Goal: Information Seeking & Learning: Learn about a topic

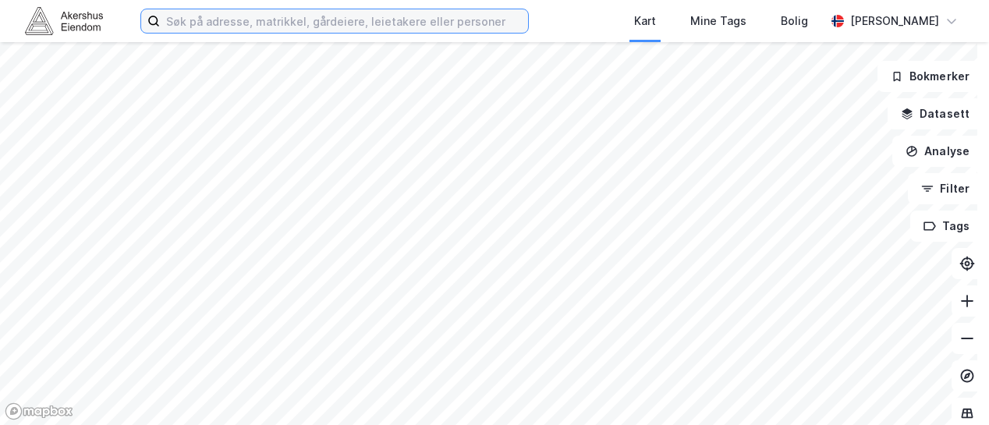
click at [201, 18] on input at bounding box center [344, 20] width 368 height 23
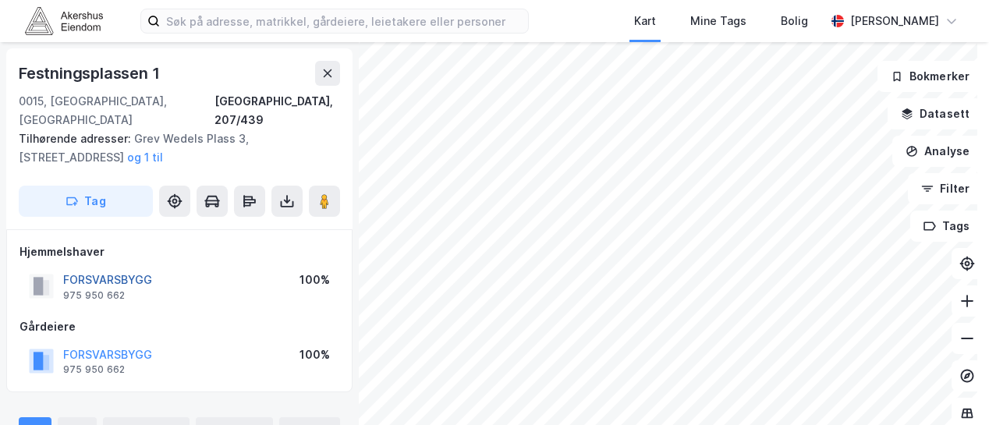
click at [0, 0] on button "FORSVARSBYGG" at bounding box center [0, 0] width 0 height 0
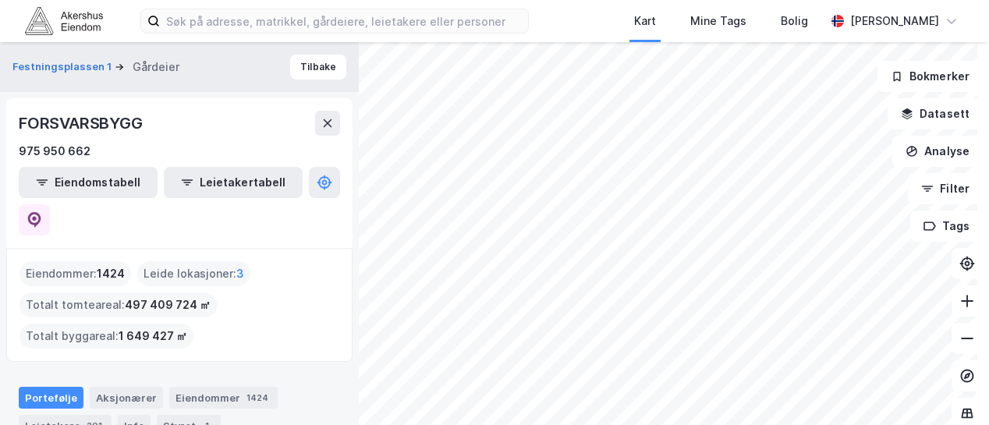
click at [204, 261] on div "Leide lokasjoner : 3" at bounding box center [193, 273] width 113 height 25
click at [238, 264] on span "3" at bounding box center [240, 273] width 8 height 19
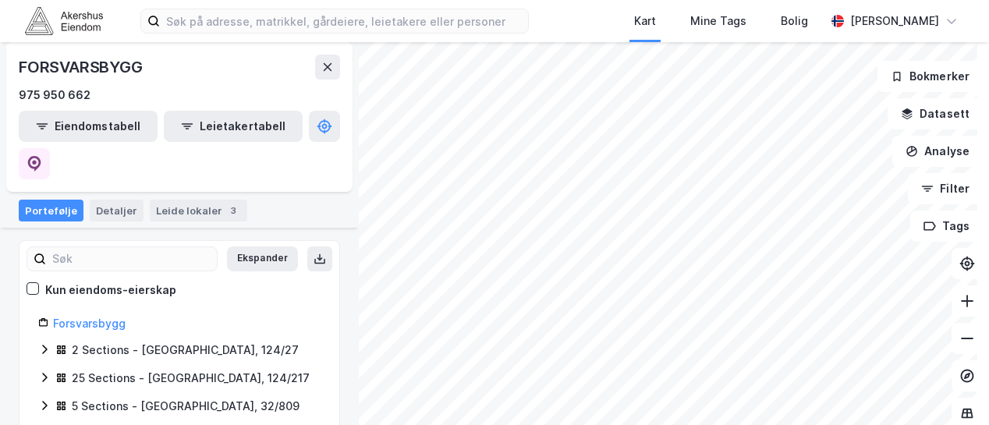
scroll to position [234, 0]
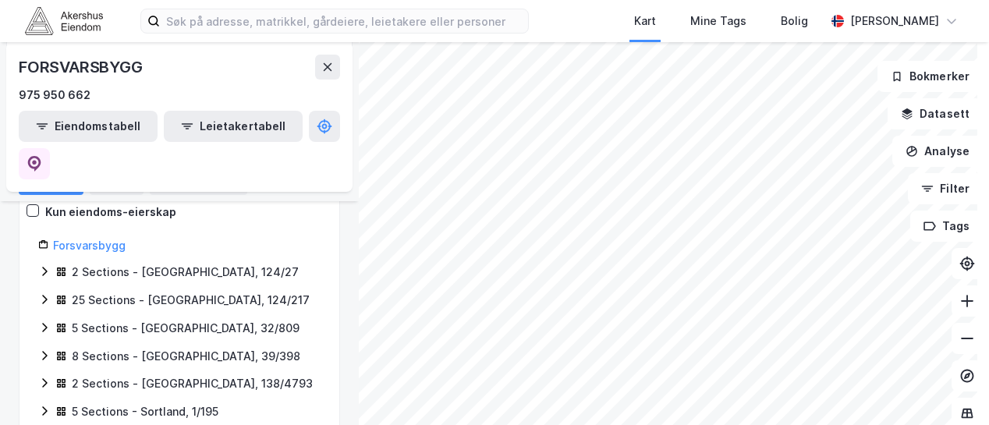
click at [578, 424] on html "Kart Mine Tags Bolig [PERSON_NAME] Festningsplassen 1 FORSVARSBYGG Leietaker Ti…" at bounding box center [494, 212] width 989 height 425
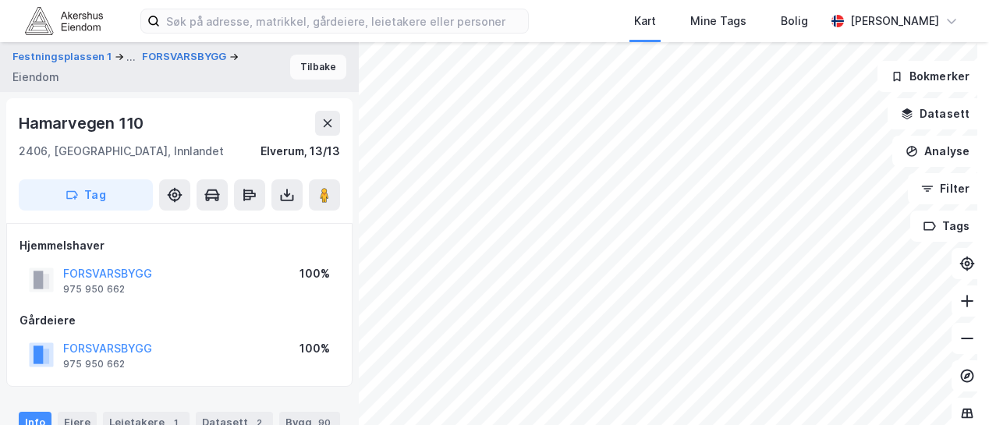
click at [292, 68] on button "Tilbake" at bounding box center [318, 67] width 56 height 25
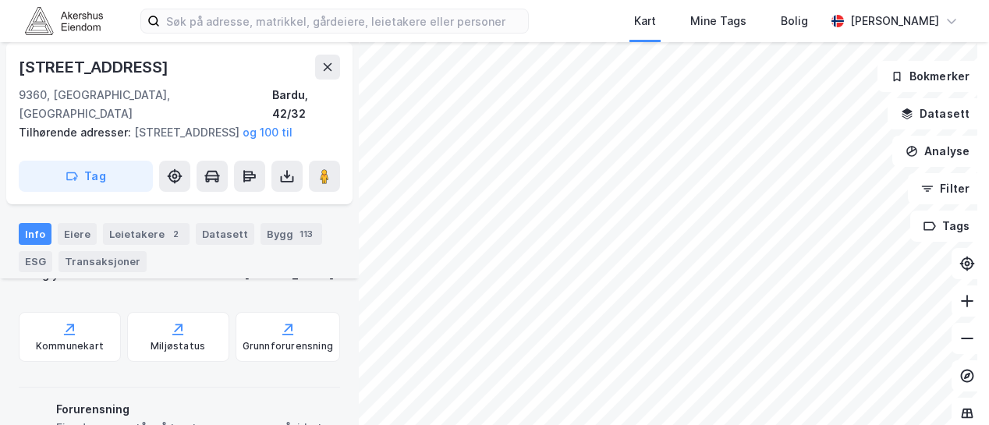
scroll to position [500, 0]
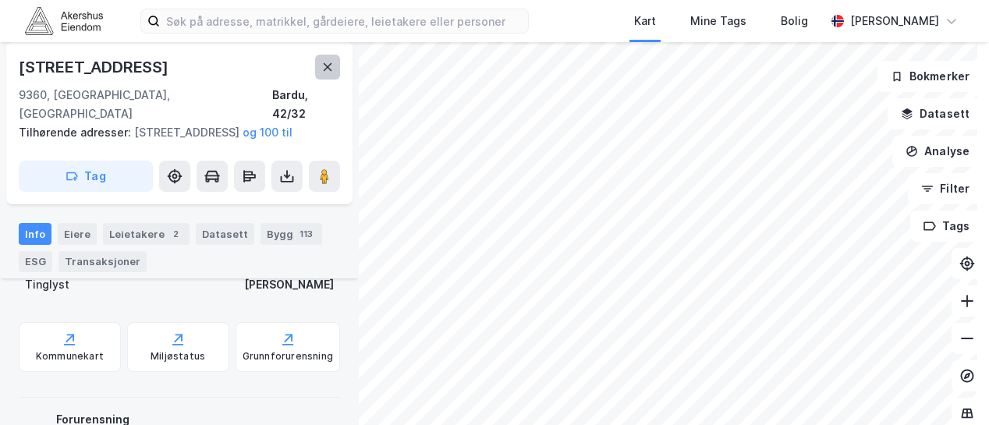
click at [323, 63] on icon at bounding box center [327, 67] width 12 height 12
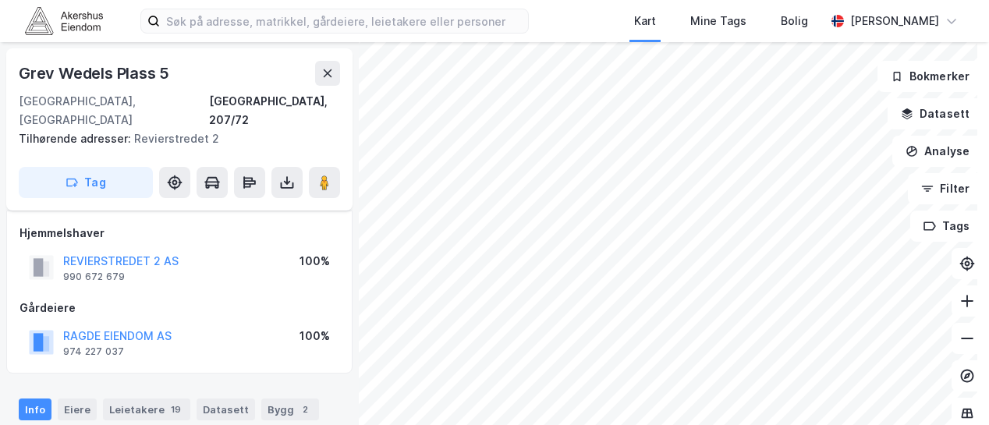
scroll to position [500, 0]
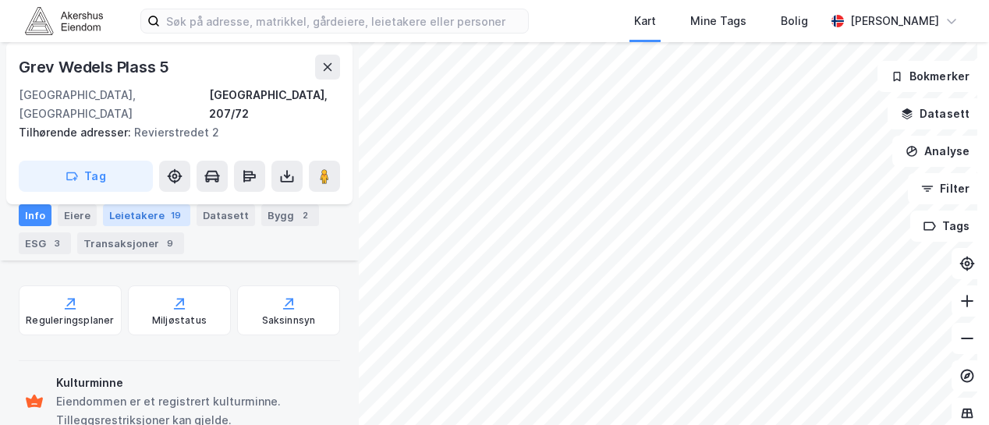
click at [152, 221] on div "Leietakere 19" at bounding box center [146, 215] width 87 height 22
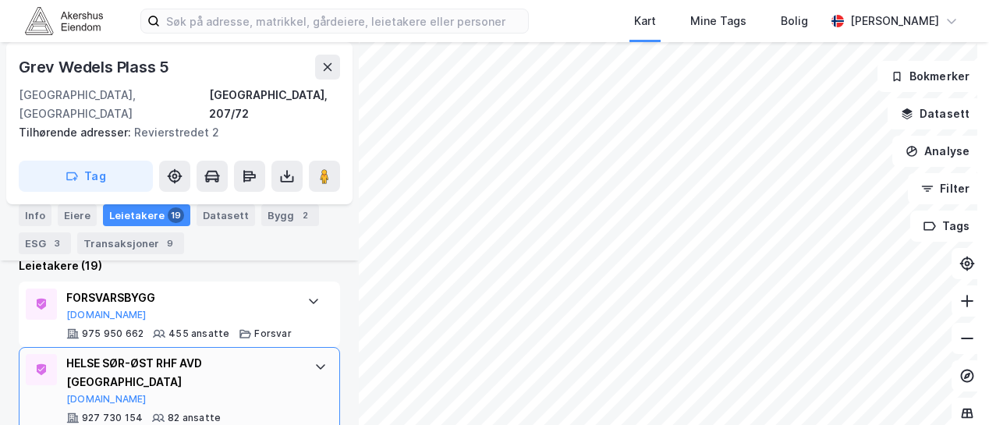
scroll to position [390, 0]
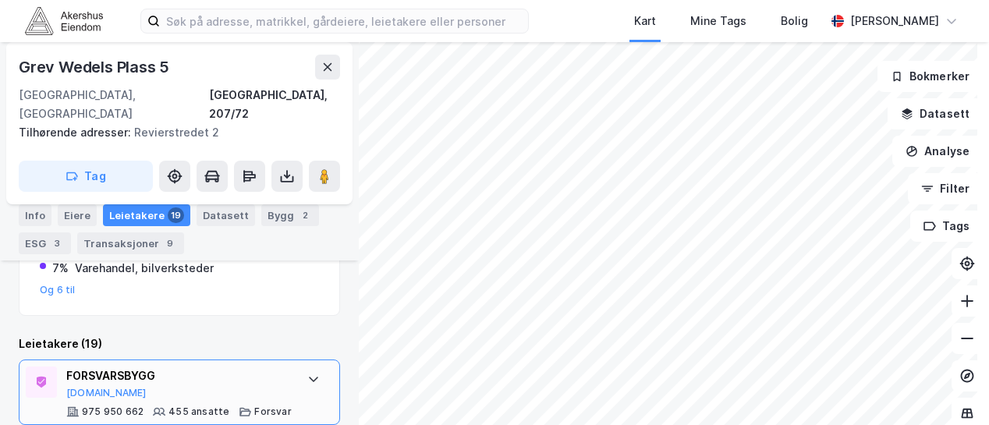
click at [101, 366] on div "FORSVARSBYGG" at bounding box center [178, 375] width 225 height 19
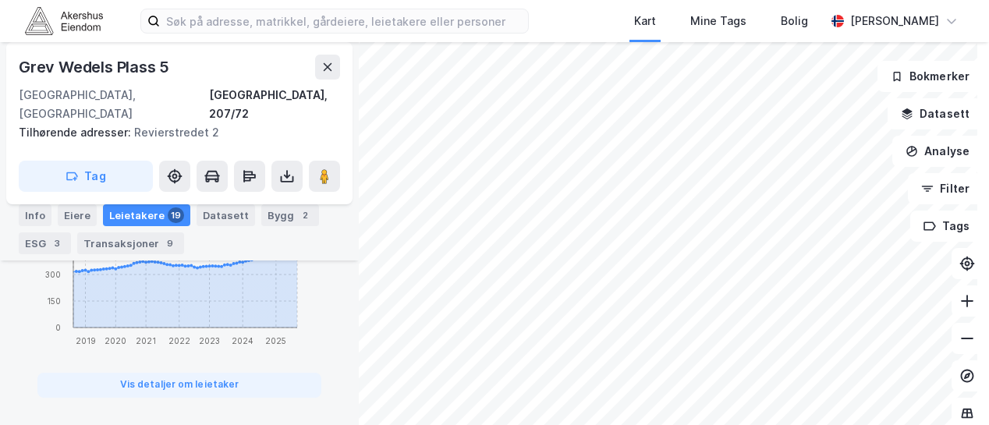
scroll to position [961, 0]
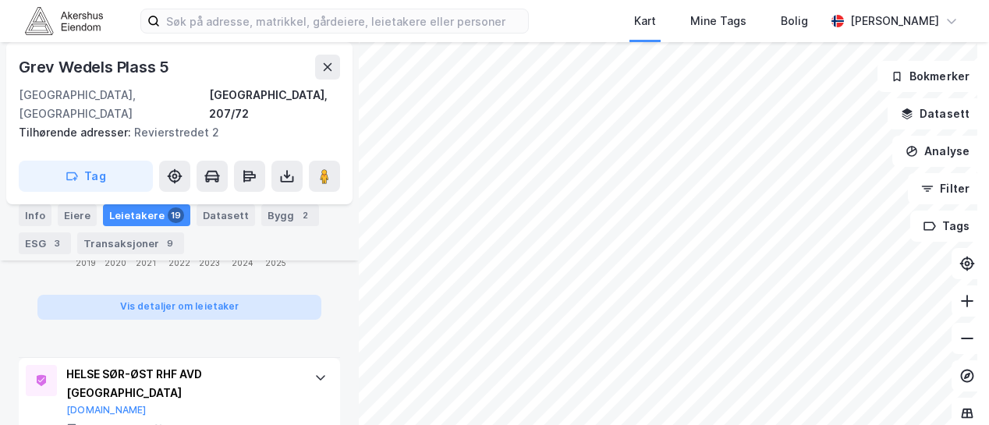
click at [214, 295] on button "Vis detaljer om leietaker" at bounding box center [179, 307] width 284 height 25
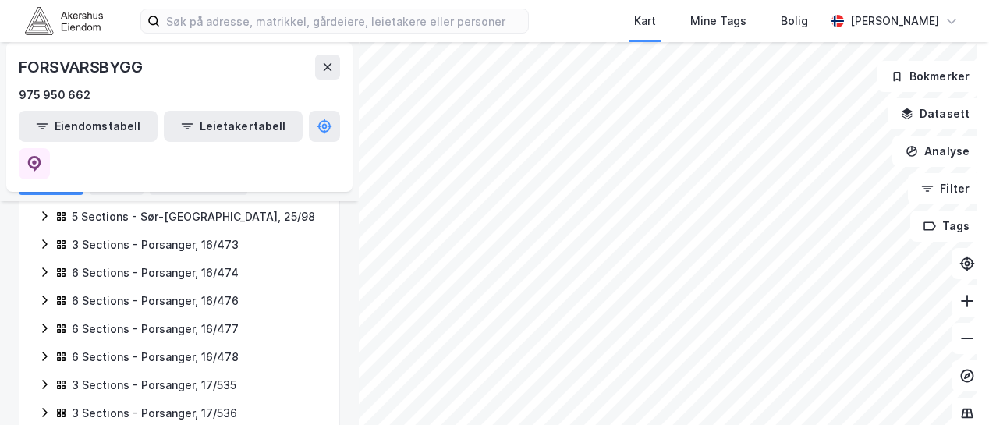
scroll to position [1487, 0]
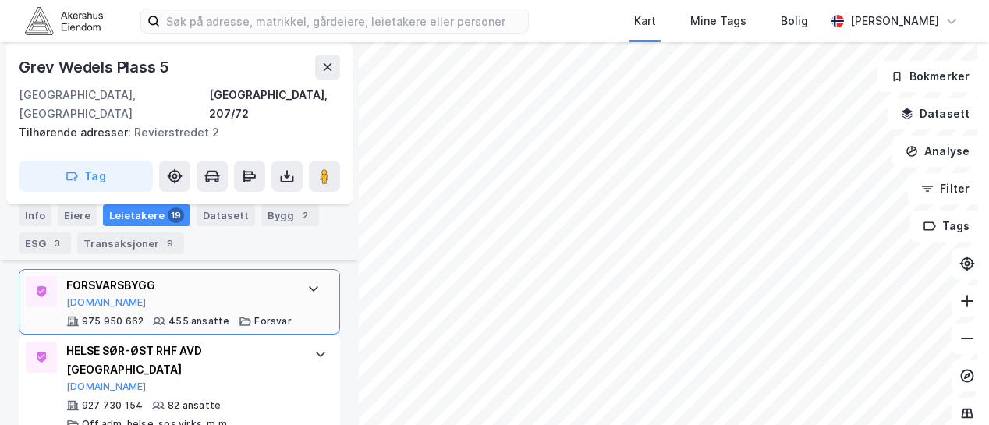
scroll to position [402, 0]
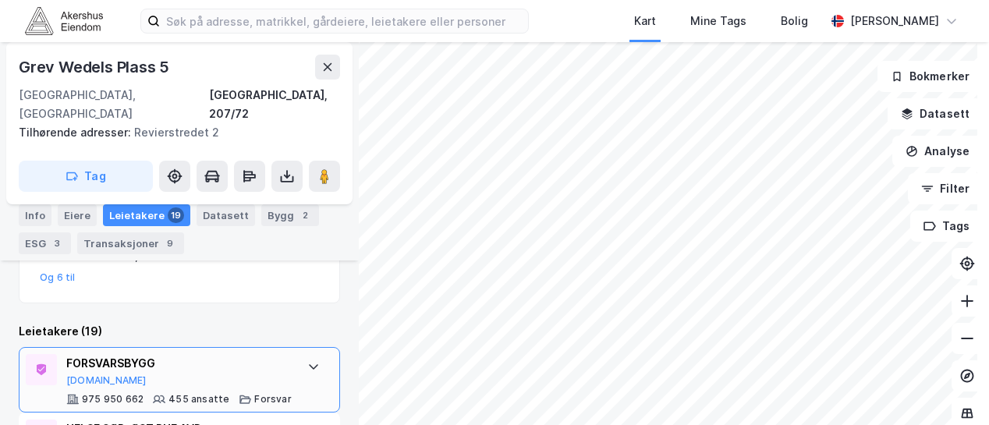
click at [279, 364] on div "FORSVARSBYGG [DOMAIN_NAME]" at bounding box center [178, 370] width 225 height 33
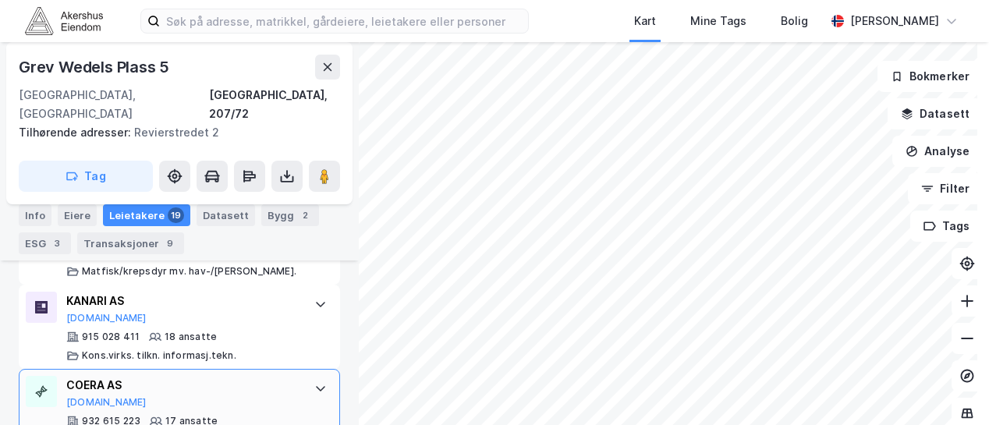
scroll to position [1494, 0]
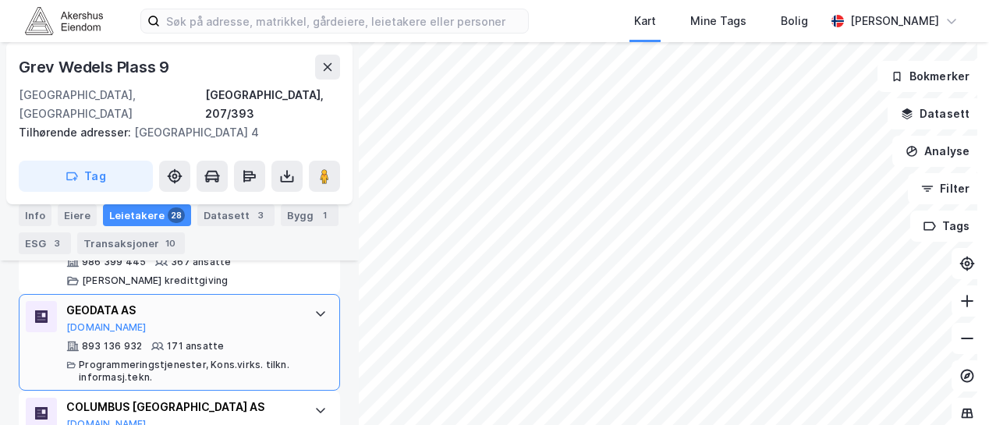
scroll to position [636, 0]
